Goal: Task Accomplishment & Management: Use online tool/utility

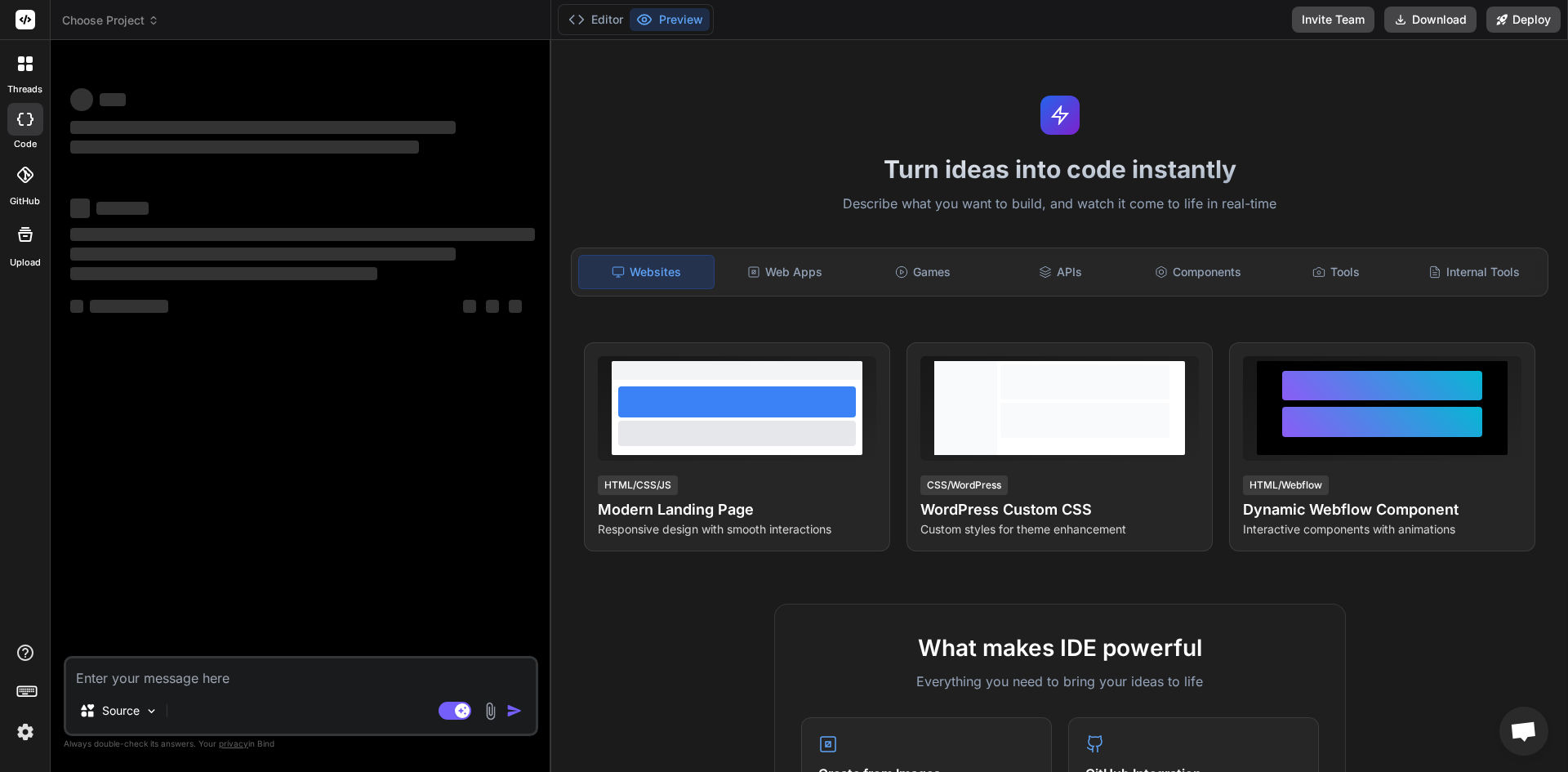
click at [36, 21] on div at bounding box center [25, 20] width 50 height 40
click at [31, 18] on rect at bounding box center [25, 19] width 19 height 19
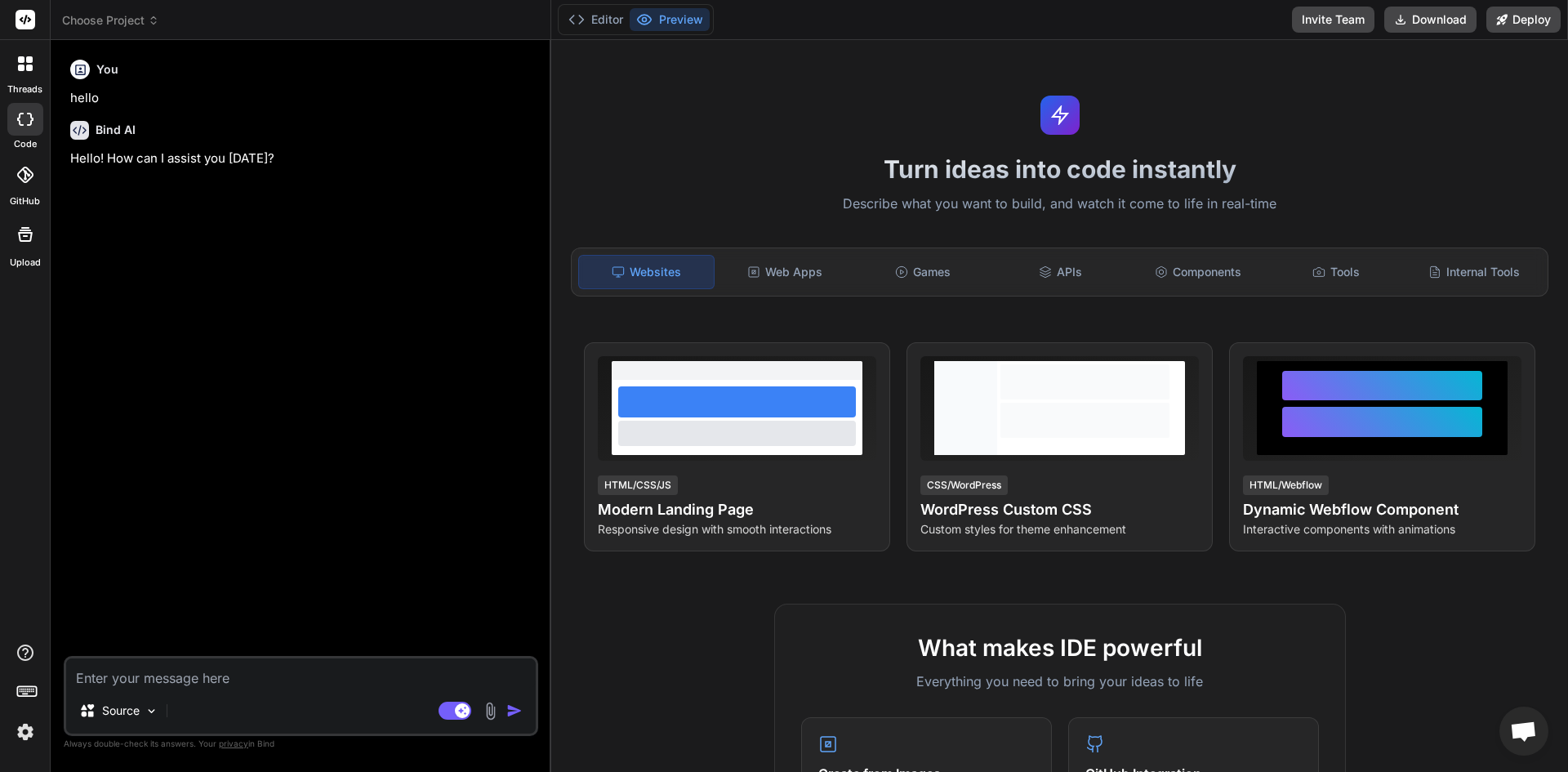
type textarea "x"
click at [126, 18] on span "Choose Project" at bounding box center [111, 20] width 98 height 16
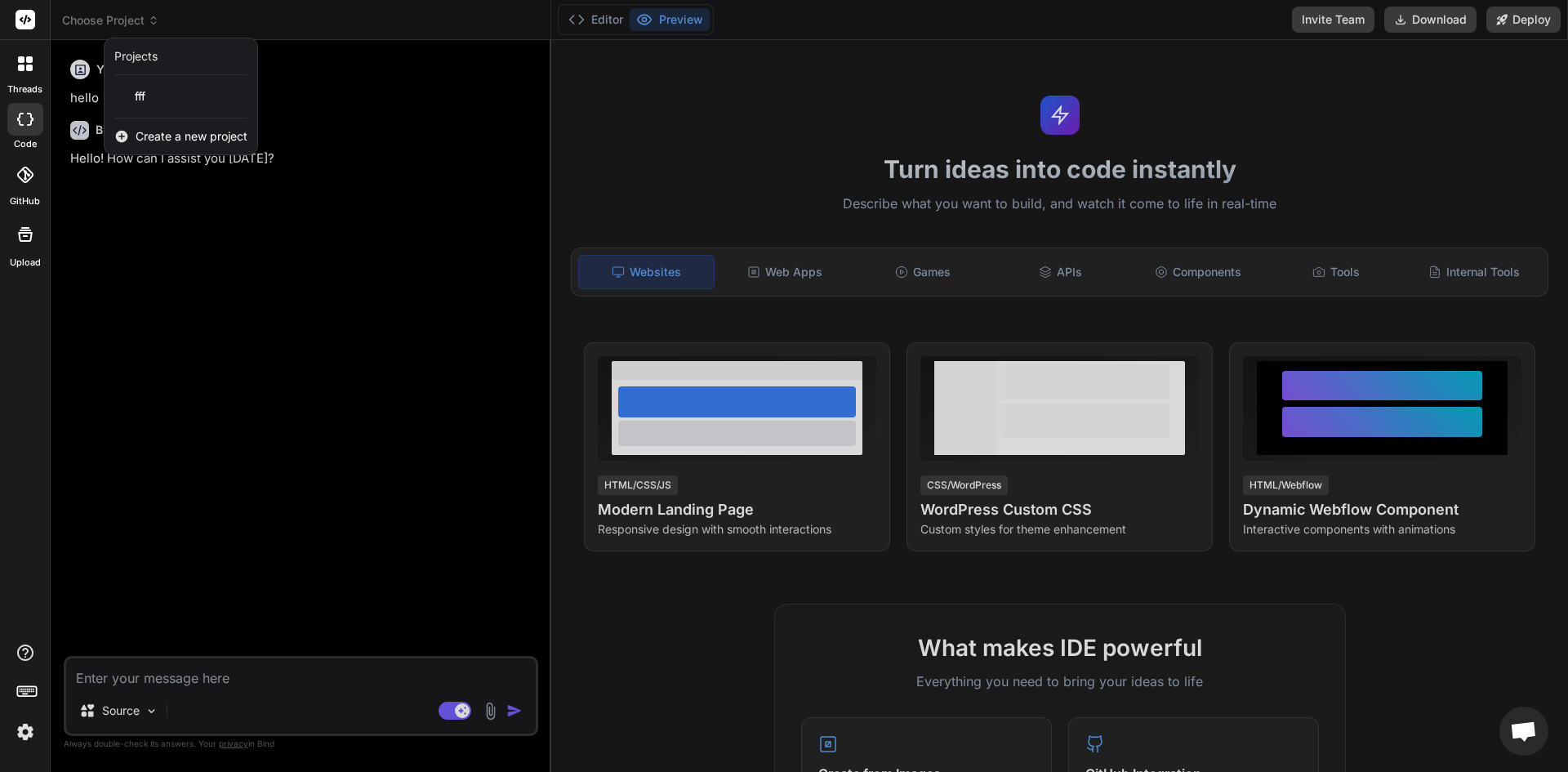
click at [146, 136] on span "Create a new project" at bounding box center [191, 136] width 112 height 16
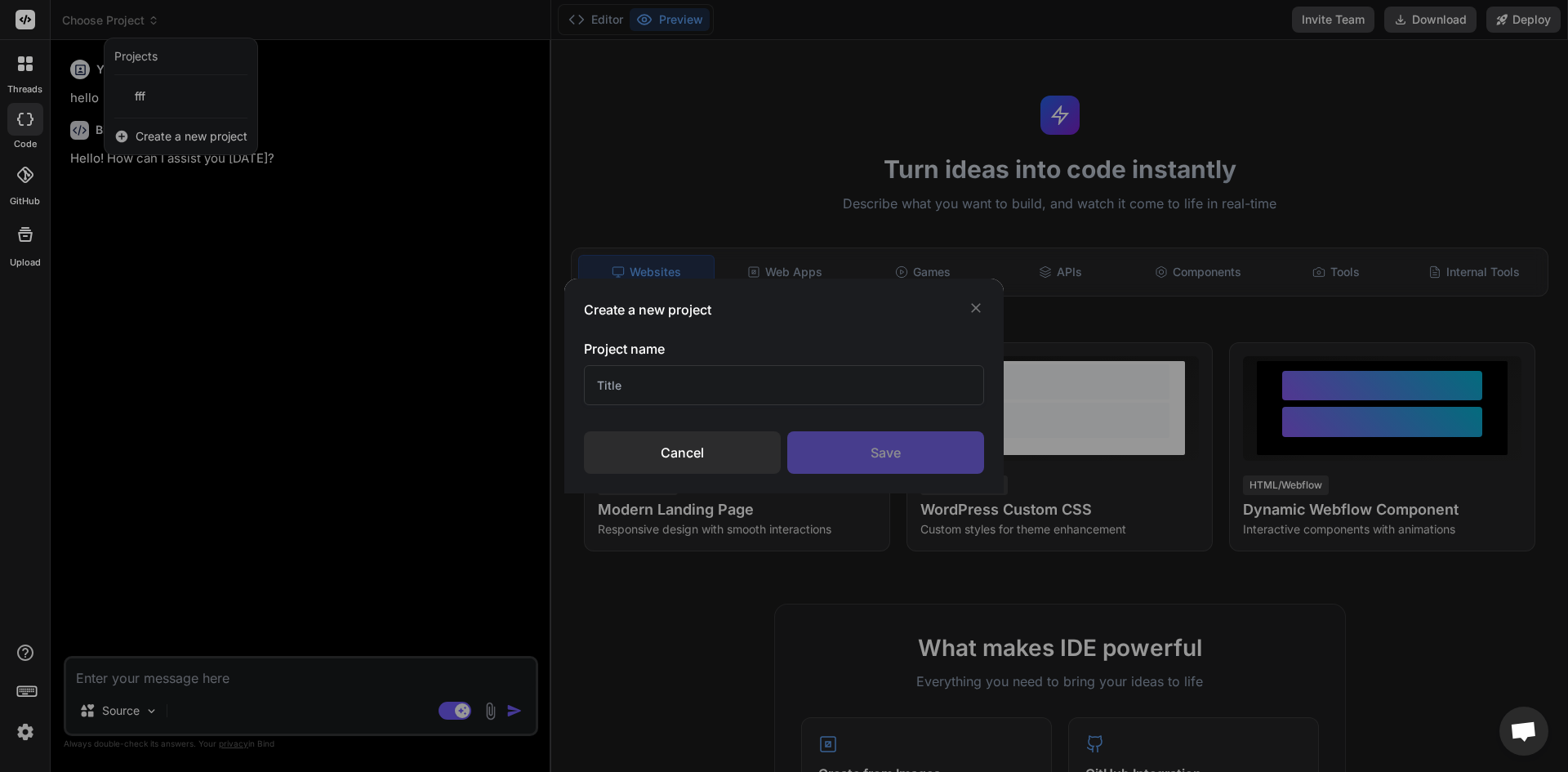
click at [759, 390] on input "text" at bounding box center [784, 385] width 400 height 40
type input "fdgd"
click at [865, 458] on div "Save" at bounding box center [885, 452] width 197 height 42
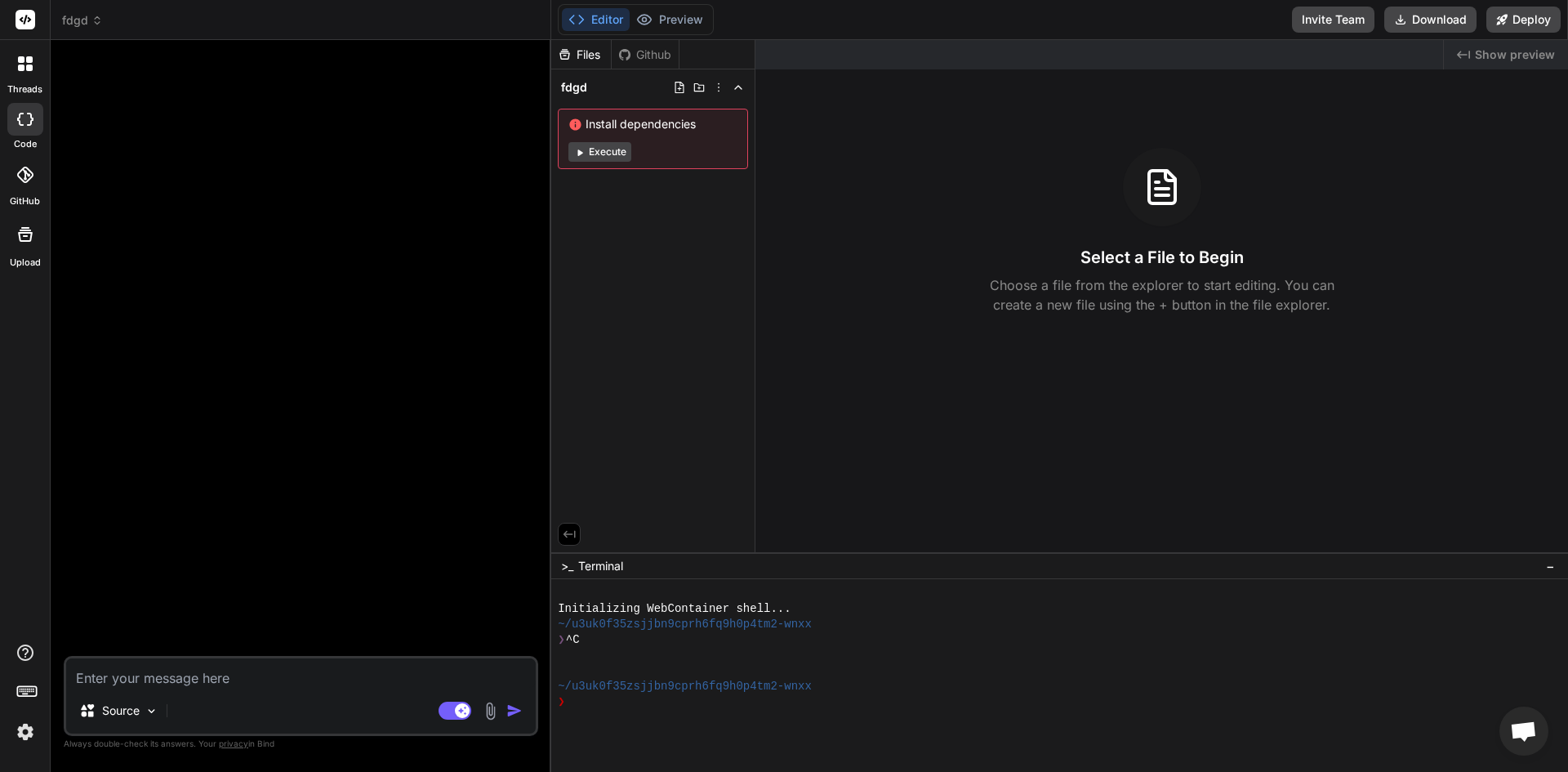
click at [487, 710] on img at bounding box center [490, 712] width 19 height 19
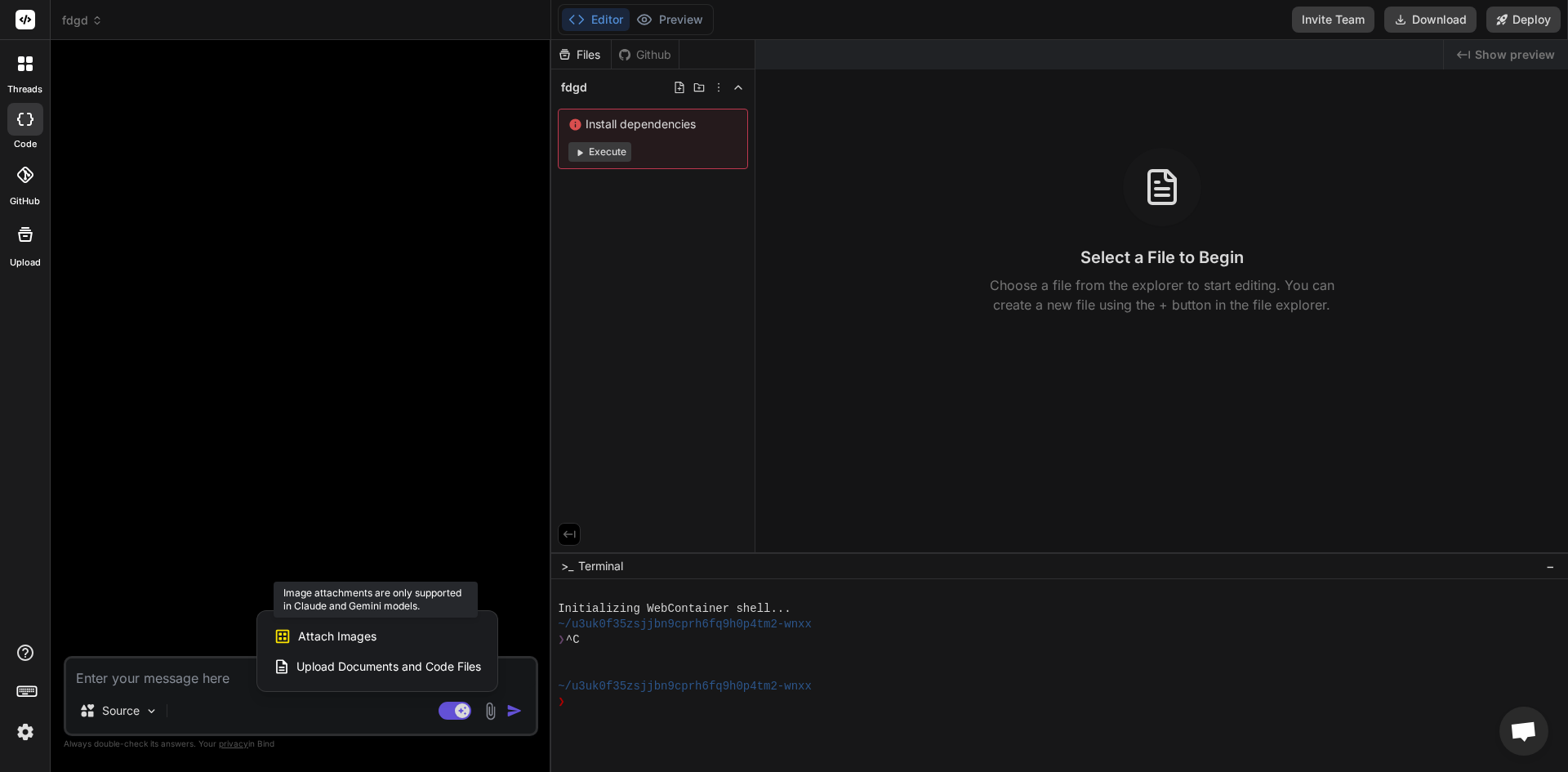
click at [378, 640] on div "Attach Images Image attachments are only supported in [PERSON_NAME] and Gemini …" at bounding box center [377, 636] width 208 height 31
click at [348, 639] on span "Attach Images" at bounding box center [337, 636] width 78 height 16
click at [295, 637] on div "Attach Images Image attachments are only supported in [PERSON_NAME] and Gemini …" at bounding box center [377, 636] width 208 height 31
click at [370, 676] on div "Upload Documents and Code Files" at bounding box center [377, 667] width 208 height 30
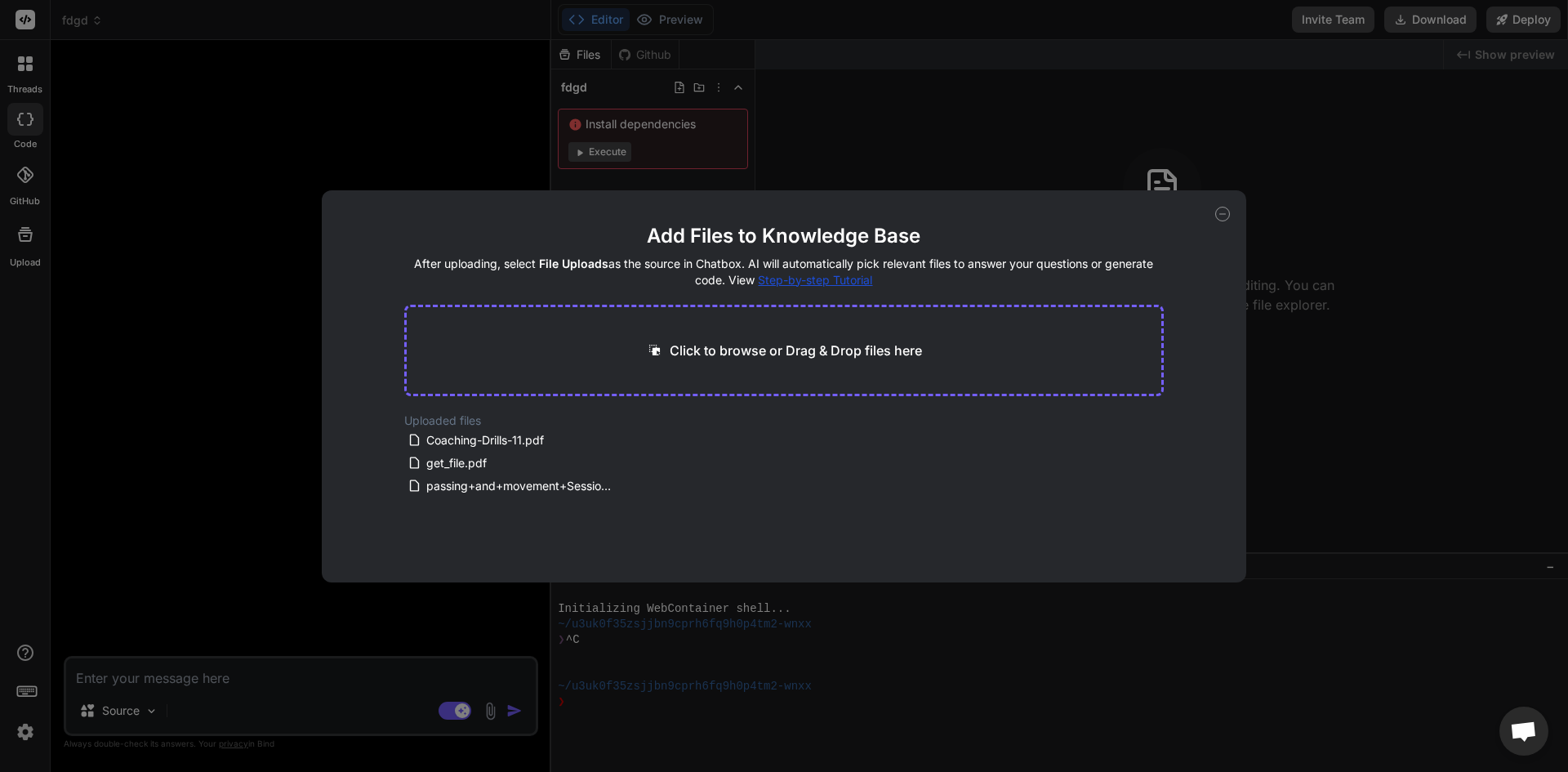
click at [149, 536] on div "Add Files to Knowledge Base After uploading, select File Uploads as the source …" at bounding box center [784, 386] width 1568 height 772
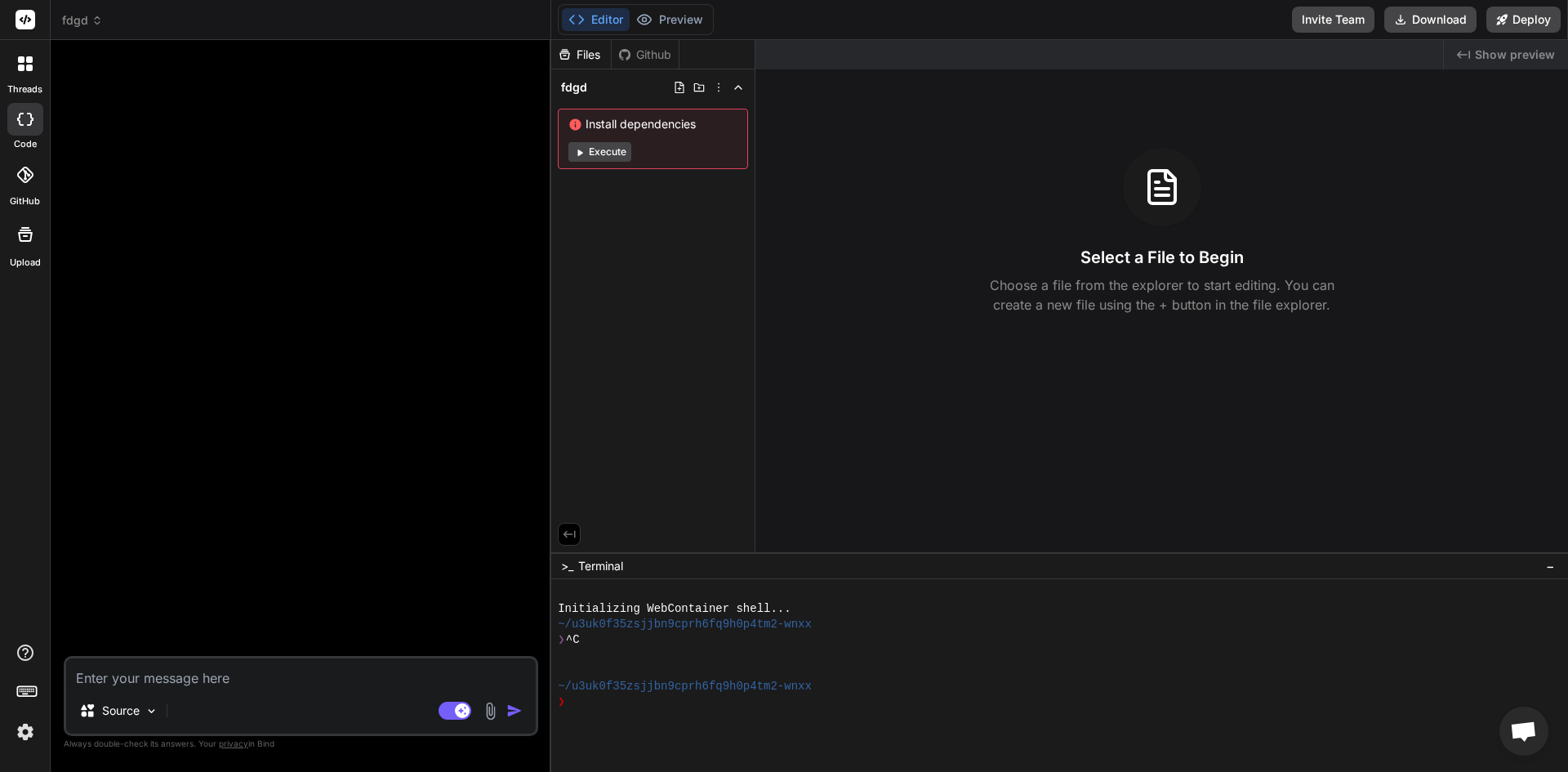
click at [479, 706] on div "Agent Mode. When this toggle is activated, AI automatically makes decisions, re…" at bounding box center [482, 711] width 94 height 19
click at [497, 708] on img at bounding box center [490, 712] width 19 height 19
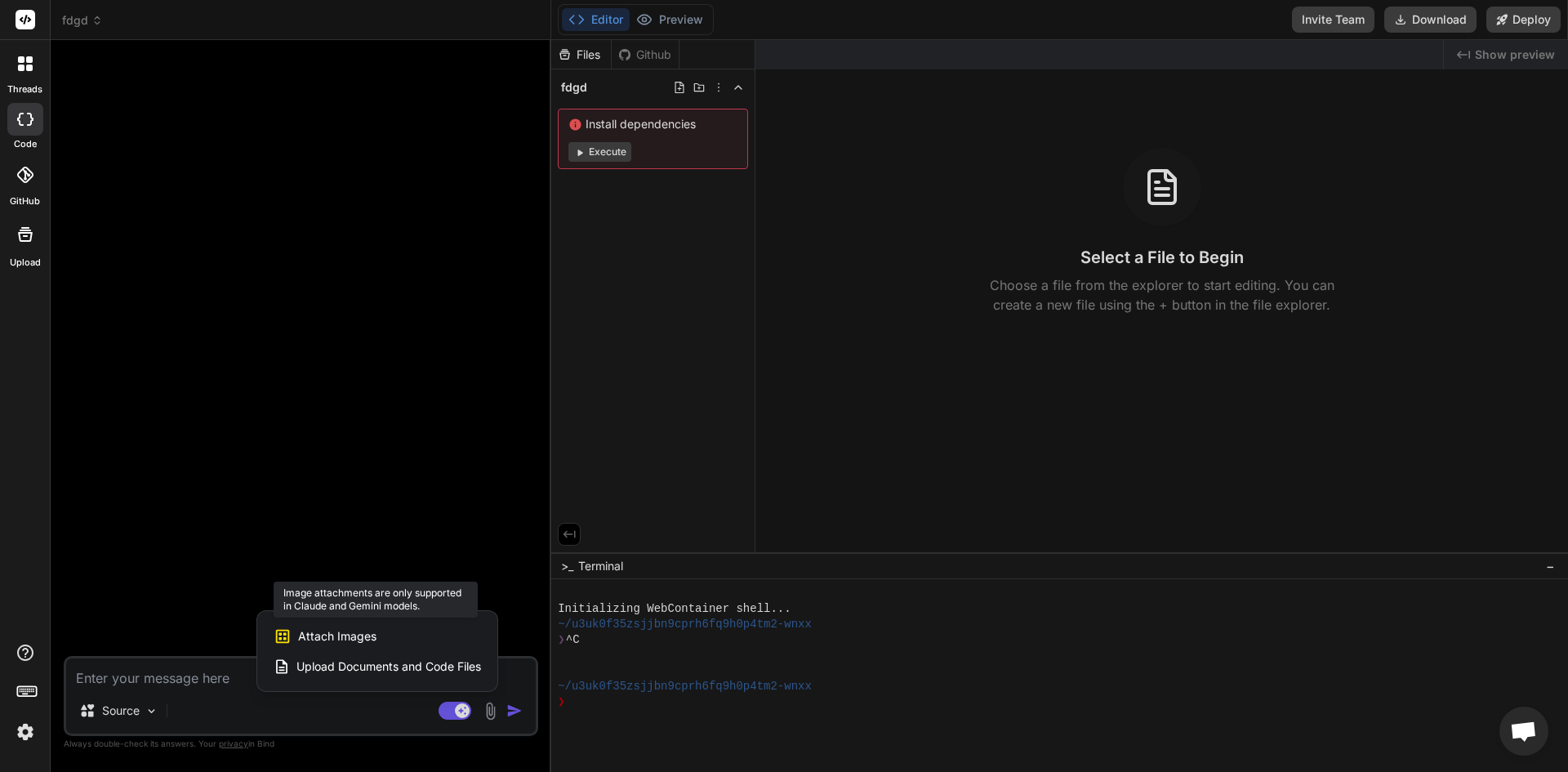
click at [387, 642] on div "Attach Images Image attachments are only supported in [PERSON_NAME] and Gemini …" at bounding box center [377, 636] width 208 height 31
drag, startPoint x: 387, startPoint y: 642, endPoint x: 366, endPoint y: 638, distance: 21.4
click at [386, 642] on div "Attach Images Image attachments are only supported in [PERSON_NAME] and Gemini …" at bounding box center [377, 636] width 208 height 31
click at [318, 625] on div "Attach Images Image attachments are only supported in [PERSON_NAME] and Gemini …" at bounding box center [377, 636] width 208 height 31
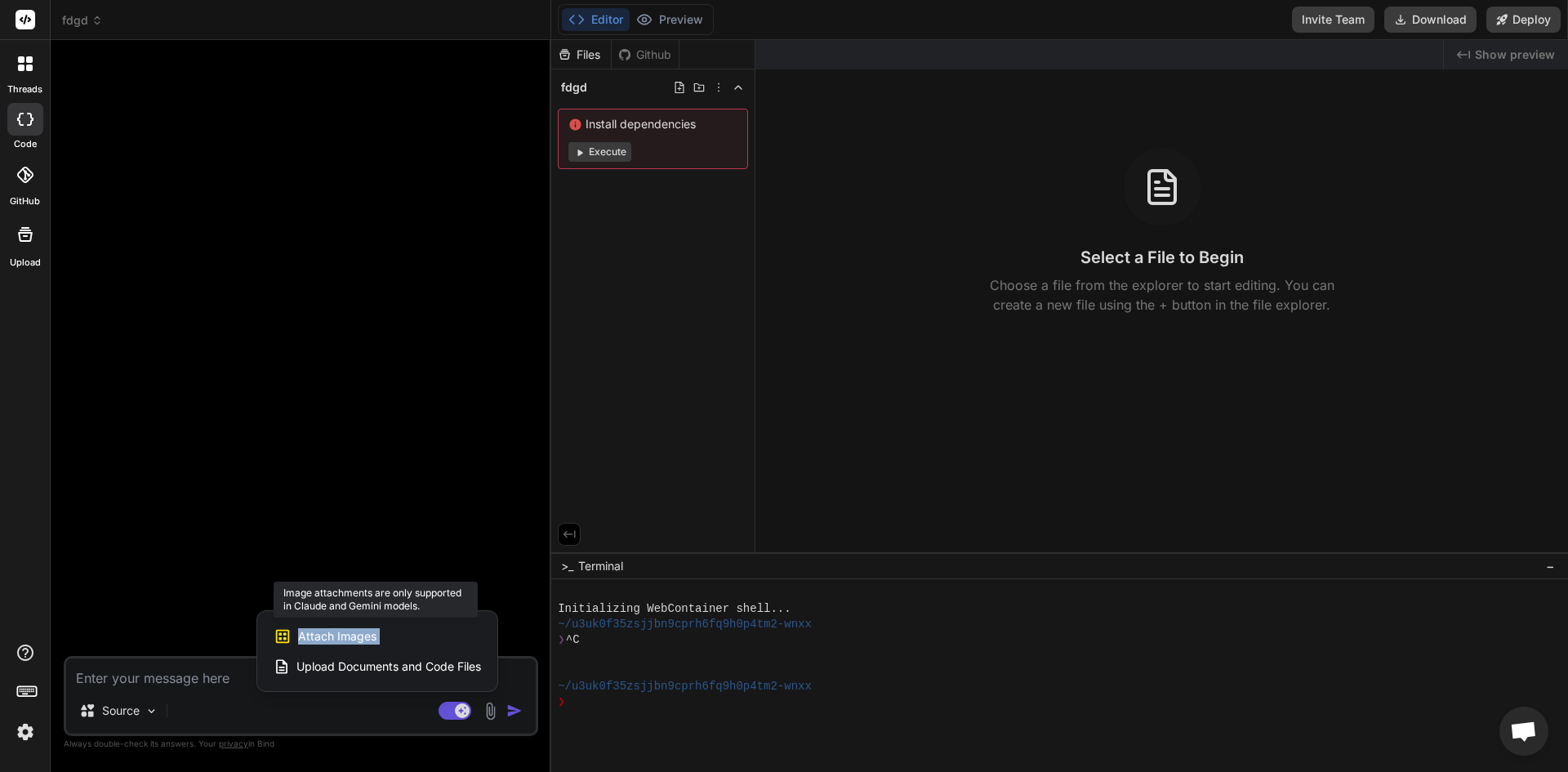
click at [318, 629] on div "Attach Images Image attachments are only supported in [PERSON_NAME] and Gemini …" at bounding box center [377, 636] width 208 height 31
click at [318, 629] on span "Attach Images" at bounding box center [337, 636] width 78 height 16
click at [118, 699] on div at bounding box center [784, 386] width 1568 height 772
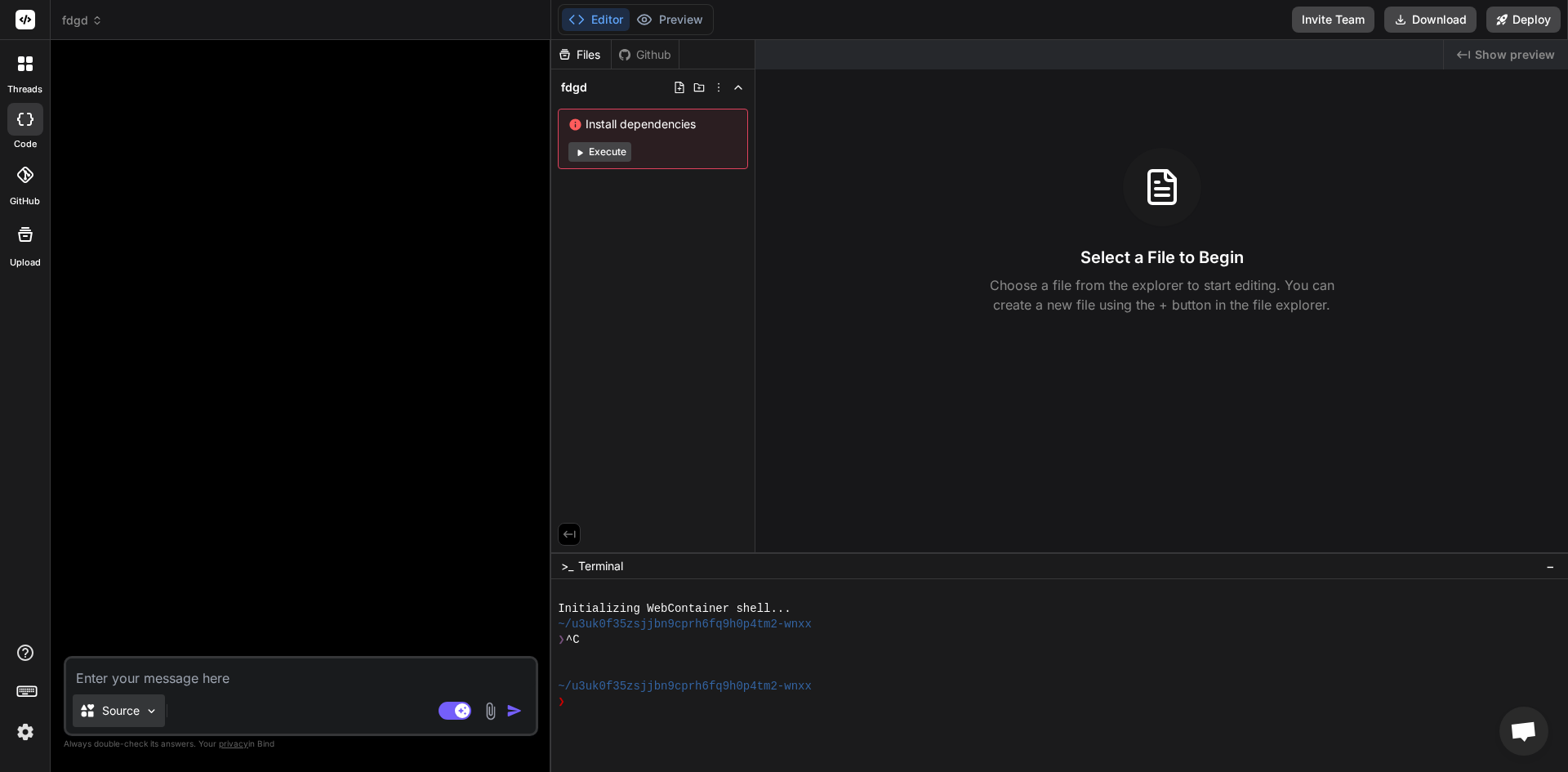
click at [119, 711] on p "Source" at bounding box center [121, 711] width 37 height 16
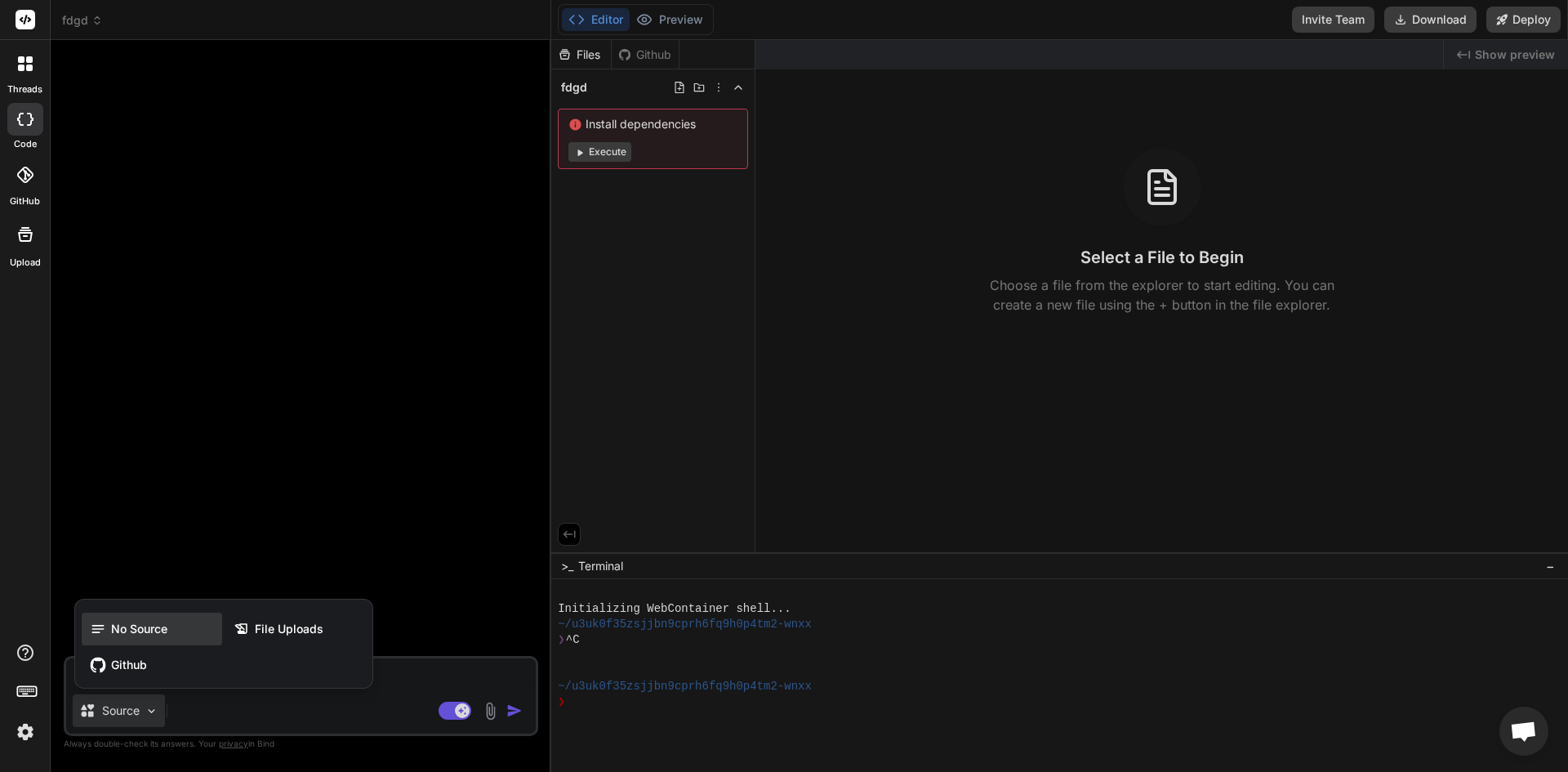
click at [121, 620] on div "No Source" at bounding box center [151, 629] width 141 height 33
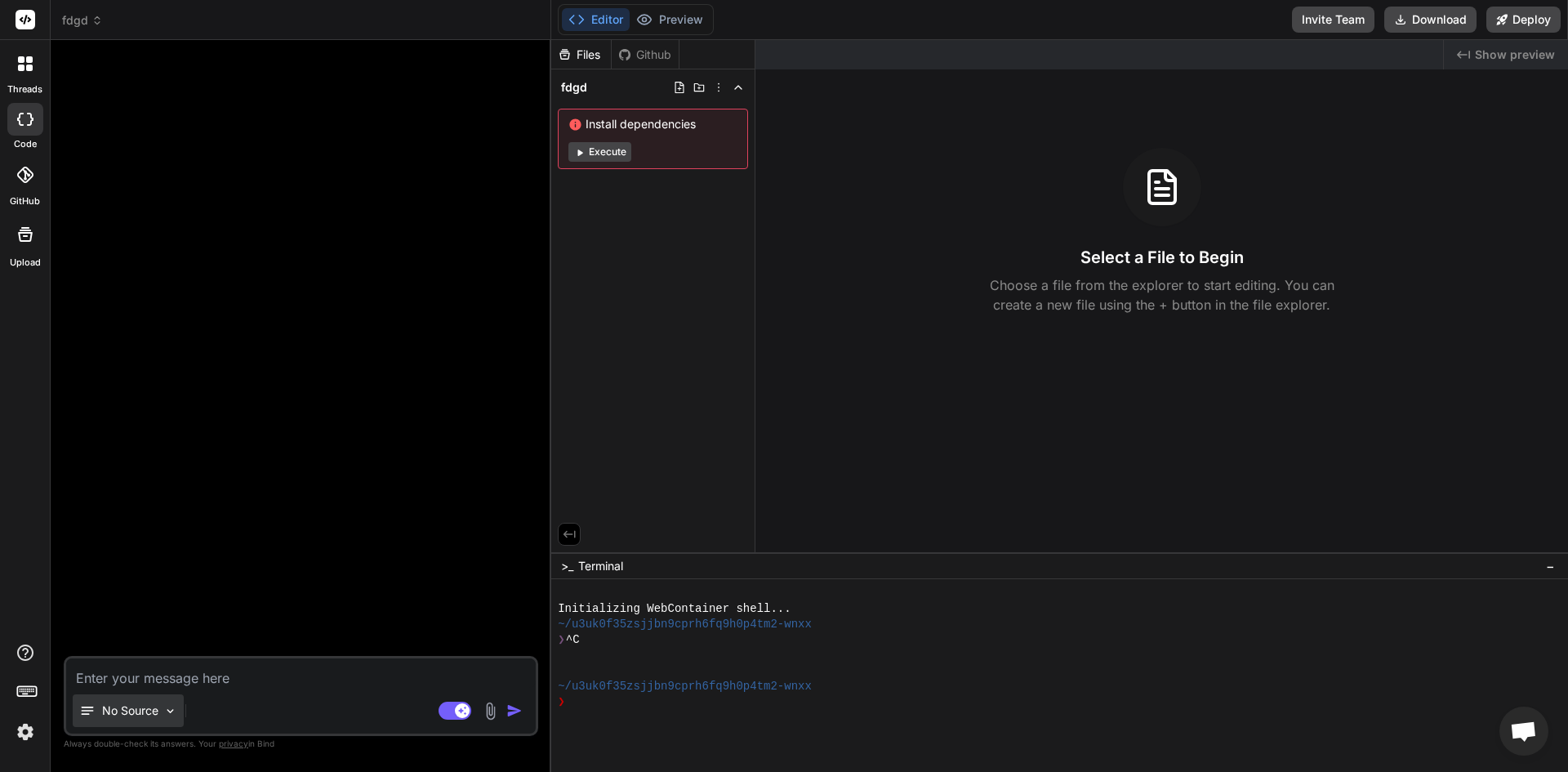
click at [137, 713] on p "No Source" at bounding box center [130, 711] width 56 height 16
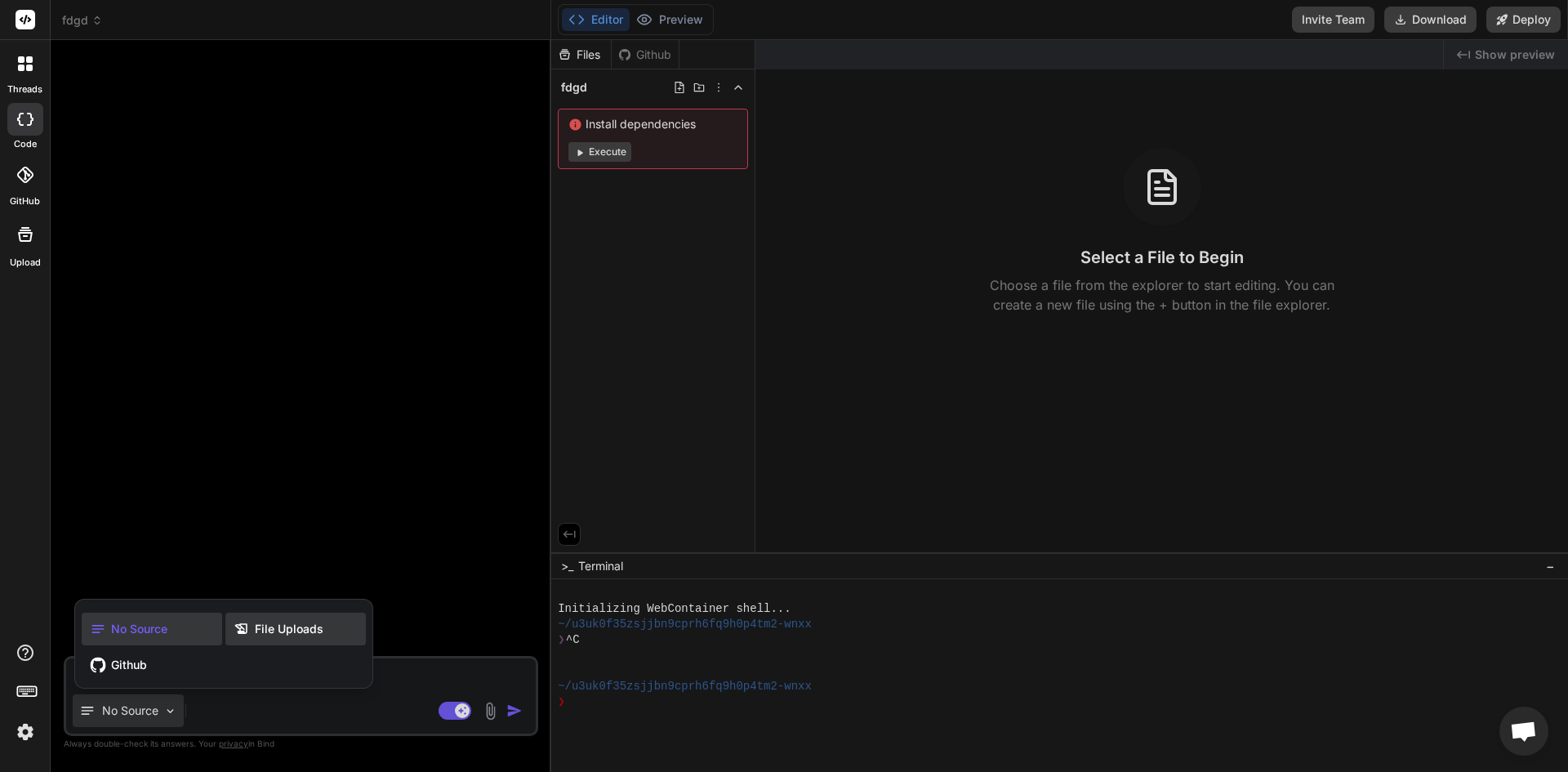
click at [257, 641] on div "File Uploads" at bounding box center [295, 629] width 141 height 33
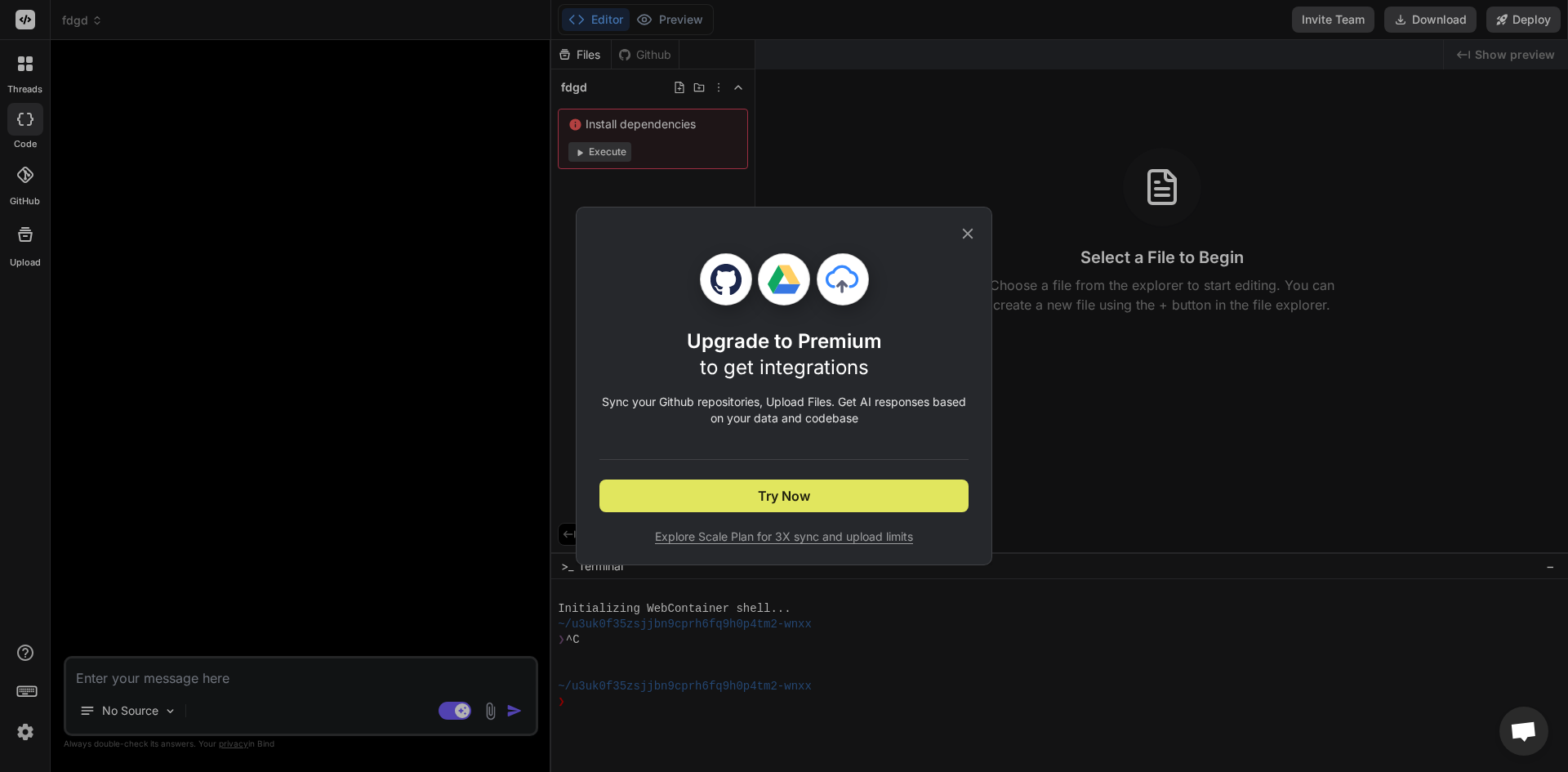
click at [715, 504] on button "Try Now" at bounding box center [784, 496] width 370 height 33
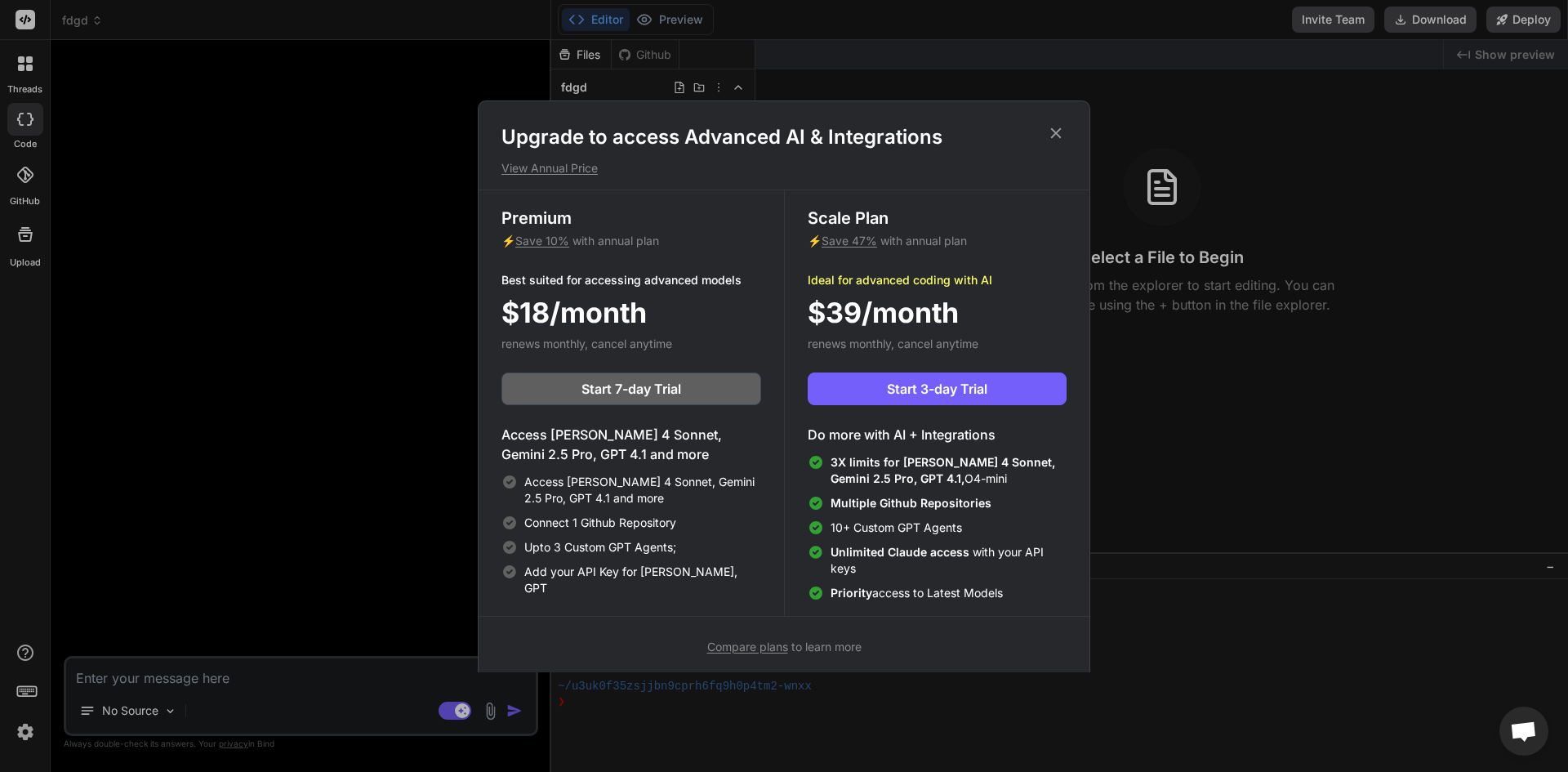
drag, startPoint x: 104, startPoint y: 553, endPoint x: 168, endPoint y: 548, distance: 64.2
click at [110, 551] on div "Upgrade to access Advanced AI & Integrations View Annual Price Premium ⚡ Save 1…" at bounding box center [784, 386] width 1568 height 772
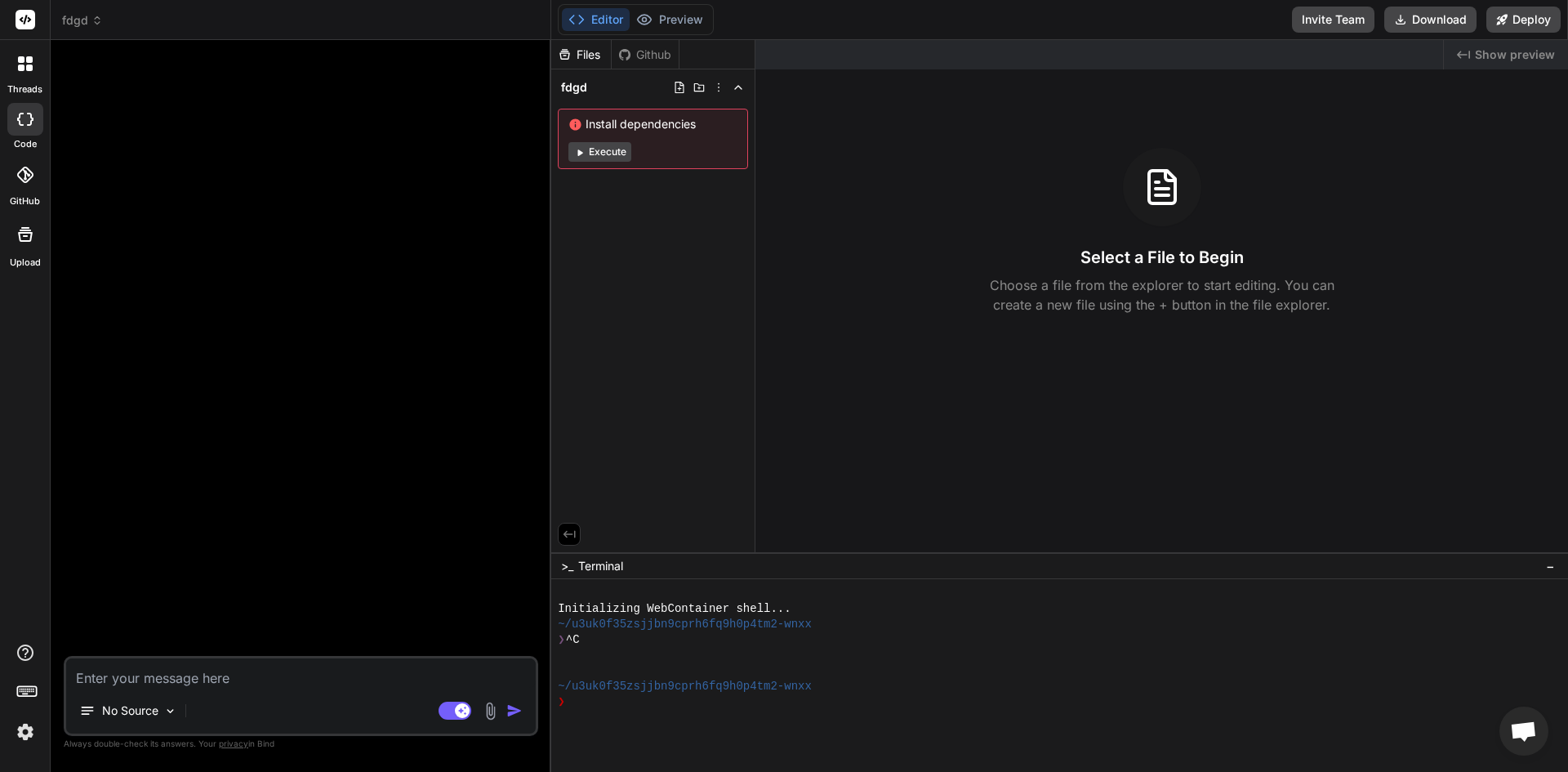
click at [494, 711] on img at bounding box center [490, 712] width 19 height 19
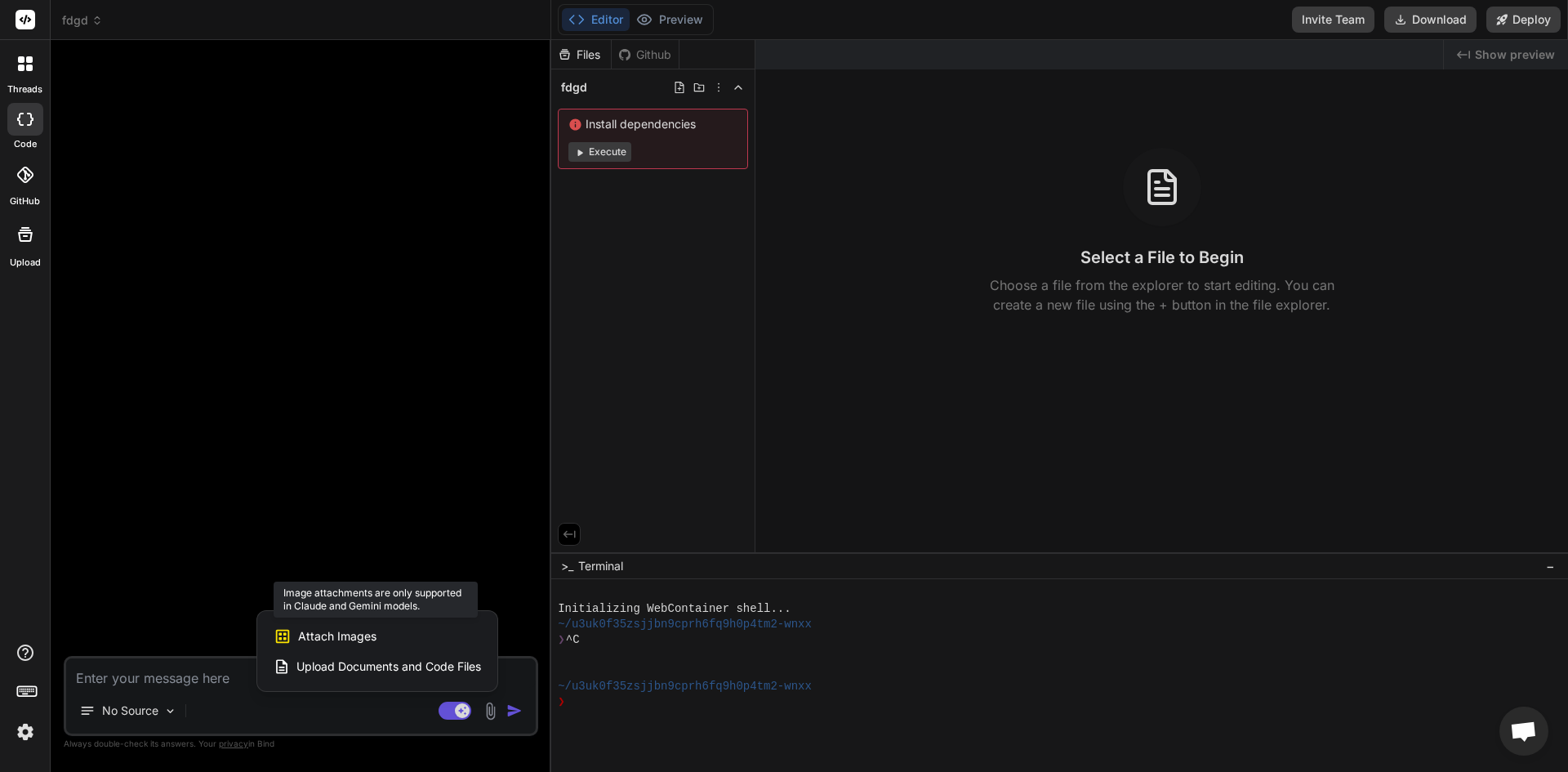
click at [471, 651] on div "Attach Images Image attachments are only supported in [PERSON_NAME] and Gemini …" at bounding box center [377, 636] width 208 height 31
click at [467, 671] on span "Upload Documents and Code Files" at bounding box center [389, 666] width 185 height 16
type textarea "x"
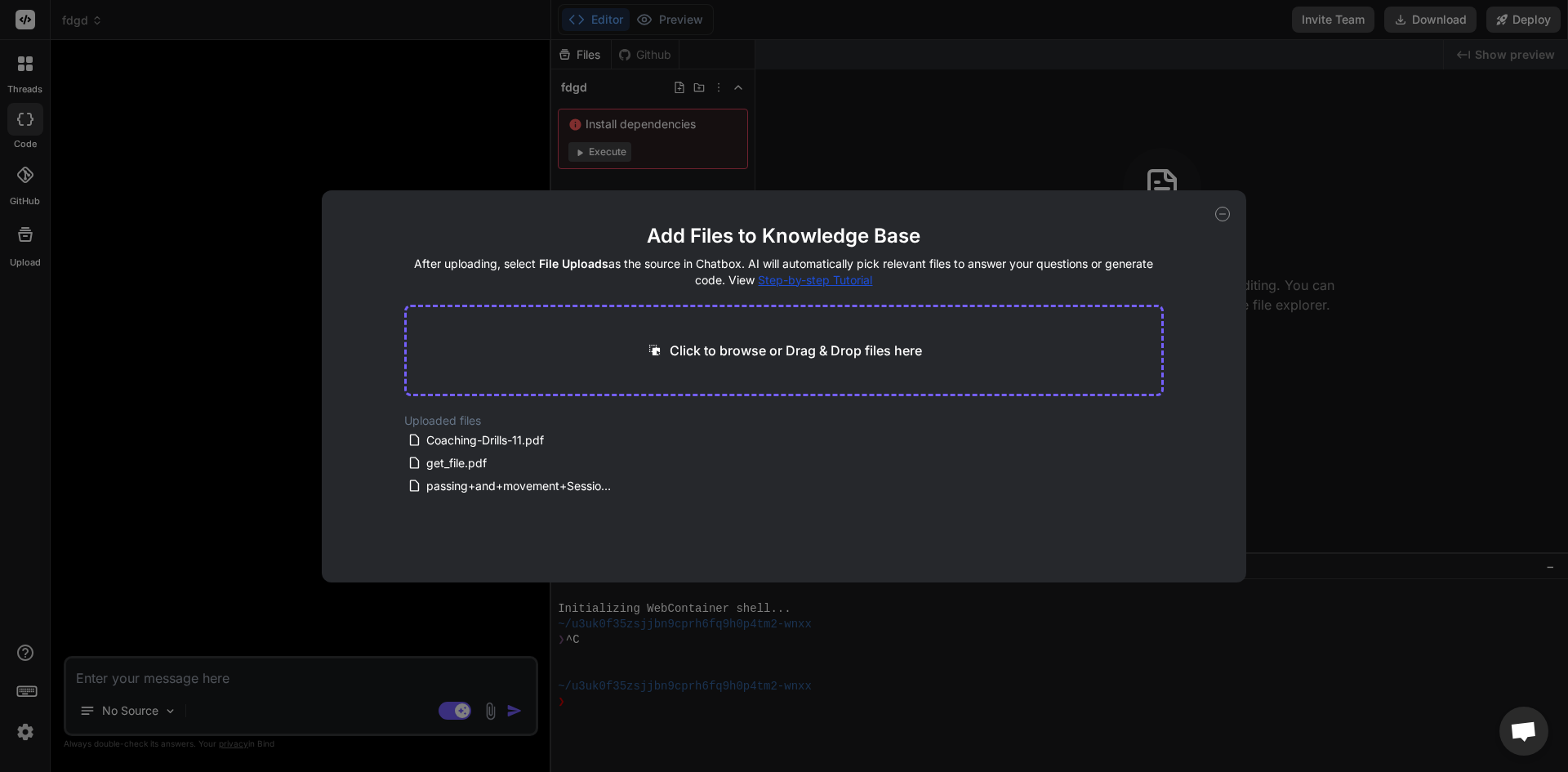
click at [600, 330] on div "Click to browse or Drag & Drop files here" at bounding box center [784, 351] width 760 height 92
click at [744, 355] on p "Click to browse or Drag & Drop files here" at bounding box center [795, 351] width 253 height 19
type input "C:\fakepath\170bbf1a-15ed-49e7-ae7d-79a61913927e.zip"
click at [269, 372] on div "Add Files to Knowledge Base After uploading, select File Uploads as the source …" at bounding box center [784, 386] width 1568 height 772
type textarea "x"
